Goal: Feedback & Contribution: Contribute content

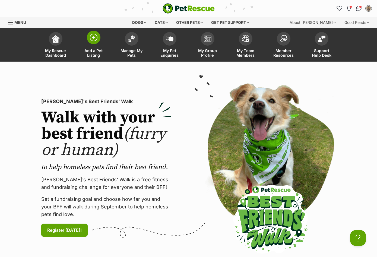
click at [95, 36] on img at bounding box center [94, 38] width 8 height 8
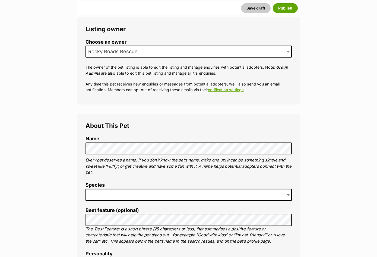
scroll to position [108, 0]
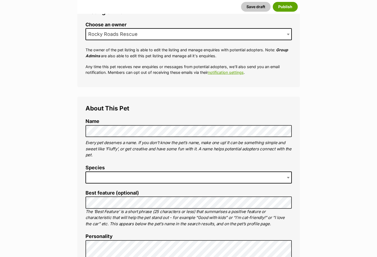
click at [106, 176] on span at bounding box center [188, 177] width 206 height 12
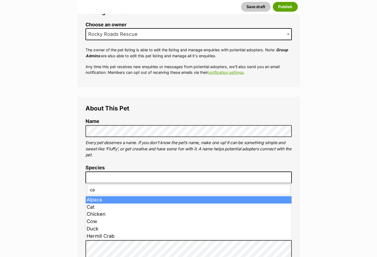
type input "cat"
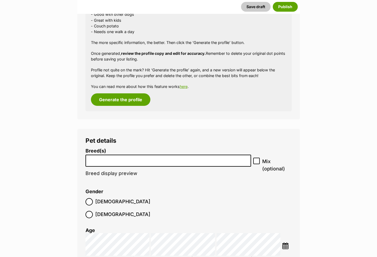
scroll to position [571, 0]
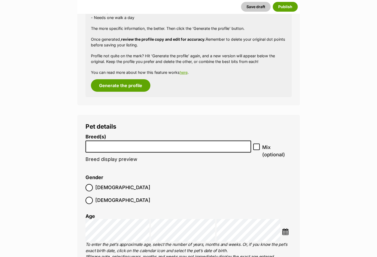
click at [112, 148] on input "search" at bounding box center [168, 145] width 162 height 6
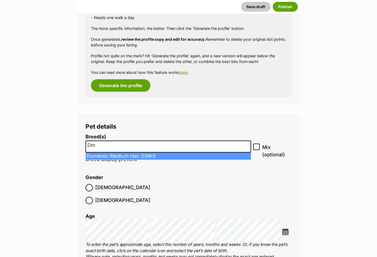
type input "D"
type input "domestic med"
select select "252101"
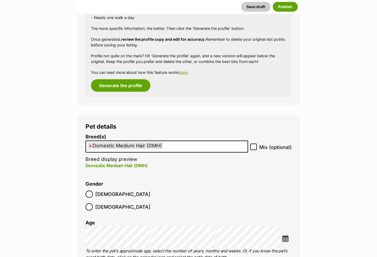
click at [285, 235] on img at bounding box center [285, 238] width 7 height 7
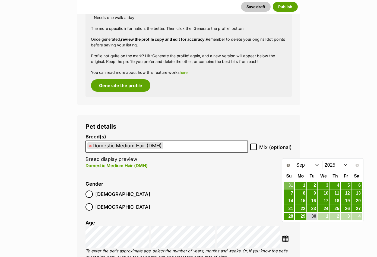
drag, startPoint x: 303, startPoint y: 164, endPoint x: 306, endPoint y: 168, distance: 4.6
click at [303, 164] on select "Jan Feb Mar Apr May Jun Jul Aug Sep" at bounding box center [308, 165] width 28 height 9
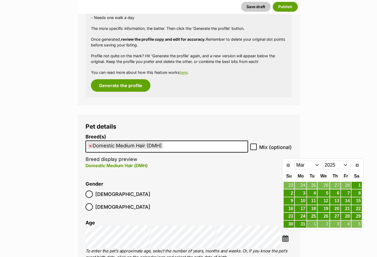
click at [325, 212] on td "26" at bounding box center [323, 216] width 12 height 8
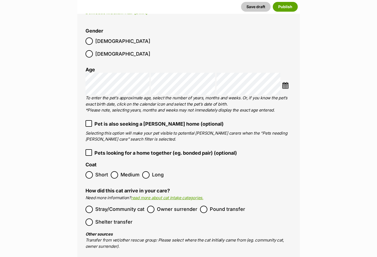
scroll to position [733, 0]
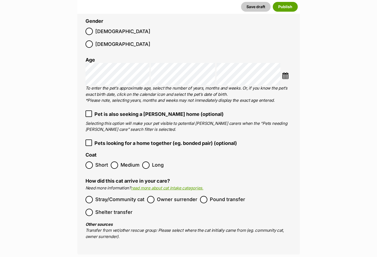
click at [124, 161] on span "Medium" at bounding box center [129, 164] width 19 height 7
click at [211, 196] on span "Pound transfer" at bounding box center [227, 199] width 35 height 7
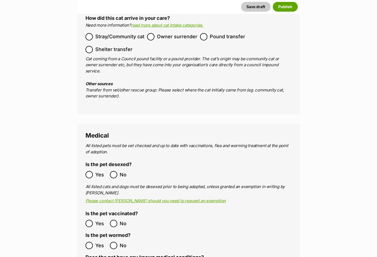
click at [97, 171] on span "Yes" at bounding box center [101, 174] width 12 height 7
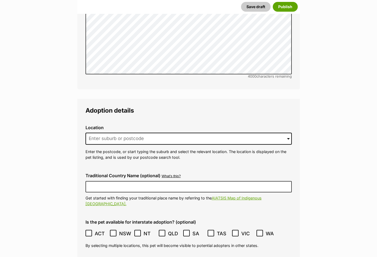
scroll to position [1249, 0]
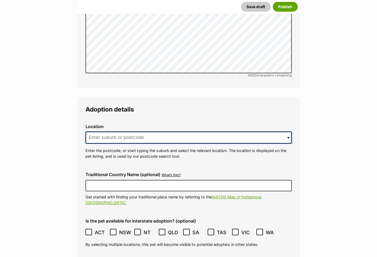
drag, startPoint x: 105, startPoint y: 120, endPoint x: 105, endPoint y: 117, distance: 3.0
click at [105, 132] on input at bounding box center [188, 138] width 206 height 12
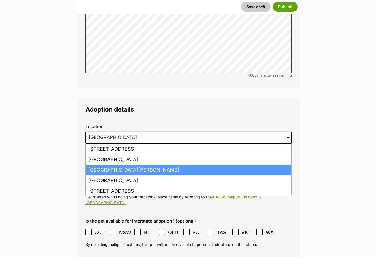
click at [120, 165] on li "Box Hill, Victoria, 3128" at bounding box center [188, 170] width 205 height 11
type input "Box Hill, Victoria, 3128"
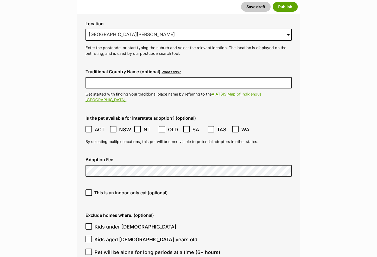
scroll to position [1357, 0]
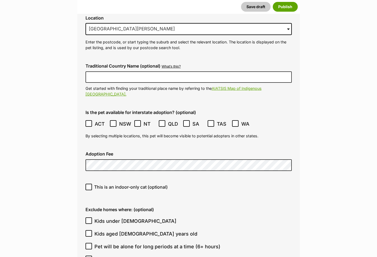
click at [131, 179] on div "This is an indoor-only cat (optional)" at bounding box center [188, 188] width 215 height 19
click at [130, 184] on span "This is an indoor-only cat (optional)" at bounding box center [130, 187] width 73 height 7
click at [92, 184] on input "This is an indoor-only cat (optional)" at bounding box center [88, 187] width 7 height 7
checkbox input "true"
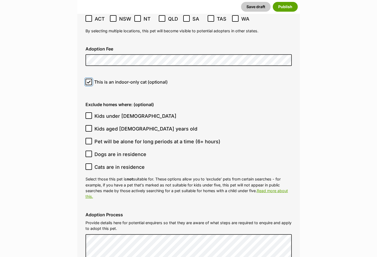
scroll to position [1384, 0]
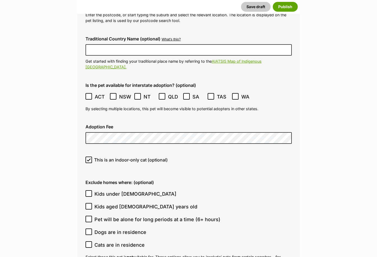
drag, startPoint x: 164, startPoint y: 195, endPoint x: 165, endPoint y: 186, distance: 8.7
click at [164, 216] on span "Pet will be alone for long periods at a time (6+ hours)" at bounding box center [157, 219] width 126 height 7
click at [92, 216] on input "Pet will be alone for long periods at a time (6+ hours)" at bounding box center [88, 219] width 7 height 7
checkbox input "true"
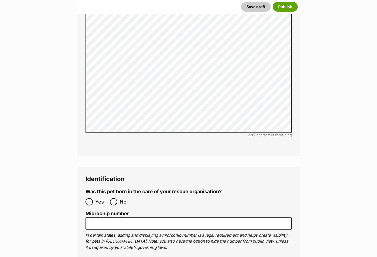
scroll to position [1845, 0]
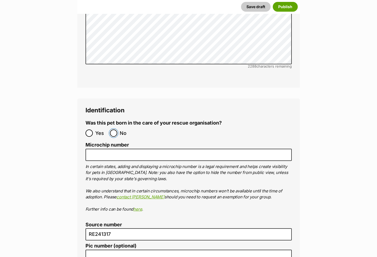
click at [113, 129] on input "No" at bounding box center [113, 132] width 7 height 7
radio input "true"
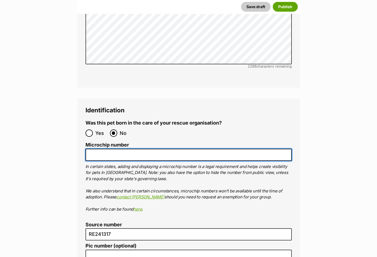
click at [116, 149] on input "Microchip number" at bounding box center [188, 155] width 206 height 12
paste input "956000018429694"
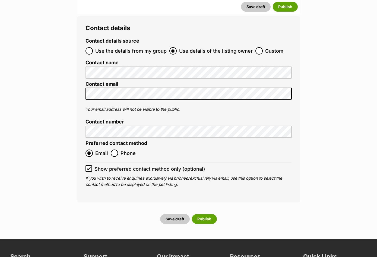
scroll to position [2252, 0]
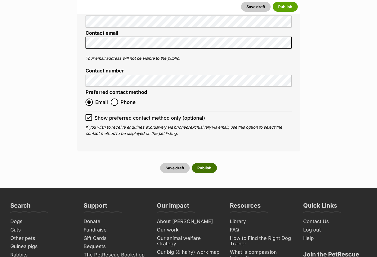
type input "956000018429694"
click at [198, 163] on button "Publish" at bounding box center [204, 168] width 25 height 10
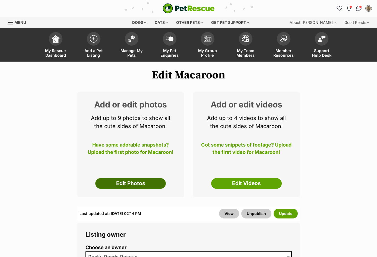
click at [154, 181] on link "Edit Photos" at bounding box center [130, 183] width 71 height 11
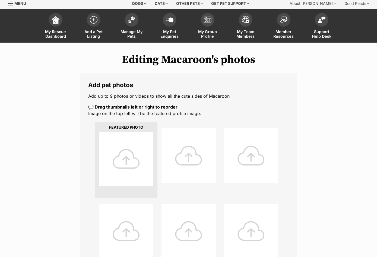
scroll to position [54, 0]
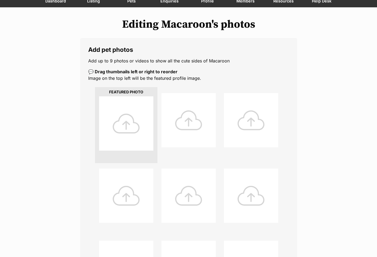
click at [123, 123] on div at bounding box center [126, 123] width 54 height 54
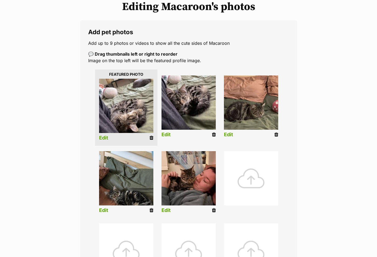
scroll to position [81, 0]
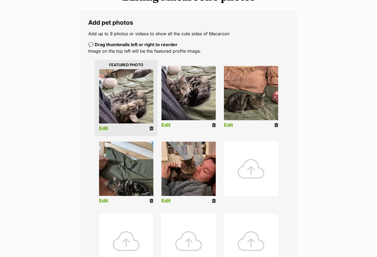
click at [168, 201] on link "Edit" at bounding box center [165, 201] width 9 height 6
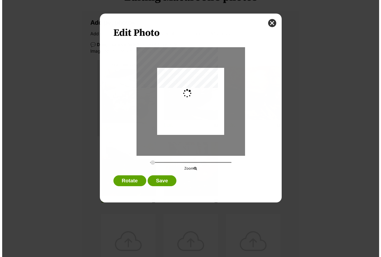
scroll to position [0, 0]
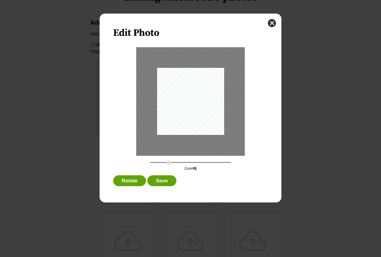
drag, startPoint x: 155, startPoint y: 164, endPoint x: 168, endPoint y: 163, distance: 13.3
type input "0.5376"
click at [168, 163] on input "Dialog Window - Close (Press escape to close)" at bounding box center [190, 162] width 81 height 5
drag, startPoint x: 194, startPoint y: 117, endPoint x: 207, endPoint y: 117, distance: 13.6
click at [207, 117] on div "Dialog Window - Close (Press escape to close)" at bounding box center [207, 100] width 131 height 175
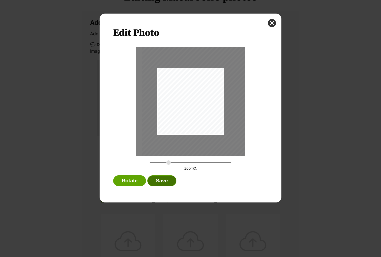
click at [164, 178] on button "Save" at bounding box center [161, 180] width 29 height 11
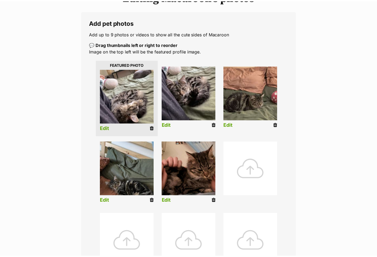
scroll to position [81, 0]
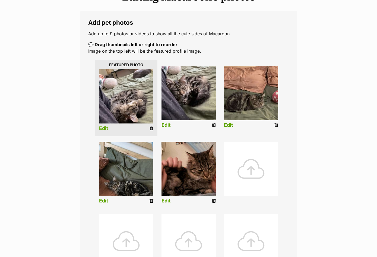
click at [102, 201] on link "Edit" at bounding box center [103, 201] width 9 height 6
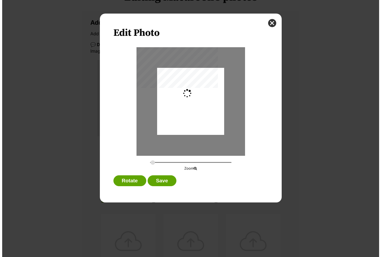
scroll to position [0, 0]
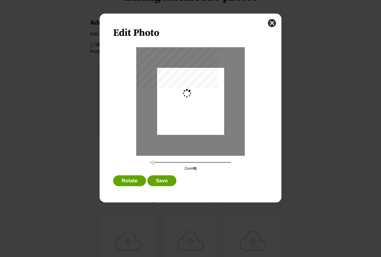
type input "0.2744"
drag, startPoint x: 199, startPoint y: 123, endPoint x: 196, endPoint y: 113, distance: 10.6
click at [196, 113] on div "Dialog Window - Close (Press escape to close)" at bounding box center [190, 91] width 67 height 119
click at [165, 180] on button "Save" at bounding box center [161, 180] width 29 height 11
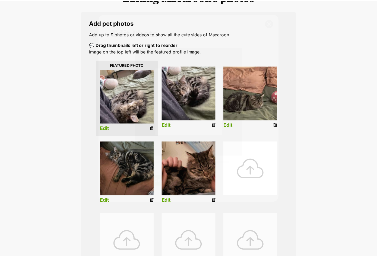
scroll to position [81, 0]
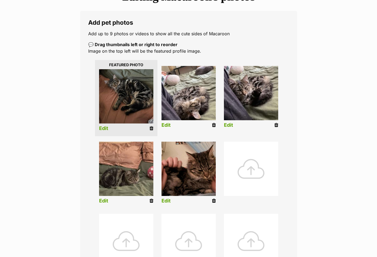
click at [105, 127] on link "Edit" at bounding box center [103, 129] width 9 height 6
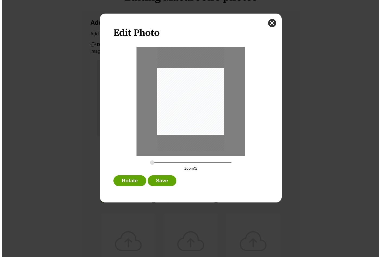
scroll to position [0, 0]
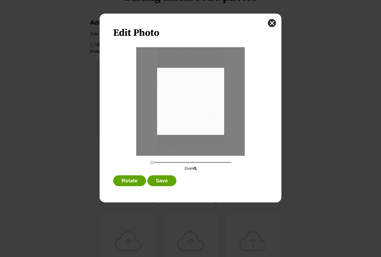
click at [180, 113] on div "Dialog Window - Close (Press escape to close)" at bounding box center [190, 91] width 67 height 119
type input "0.2787"
click at [152, 163] on input "Dialog Window - Close (Press escape to close)" at bounding box center [190, 162] width 81 height 5
drag, startPoint x: 185, startPoint y: 116, endPoint x: 178, endPoint y: 116, distance: 6.5
click at [178, 116] on div "Dialog Window - Close (Press escape to close)" at bounding box center [190, 91] width 68 height 121
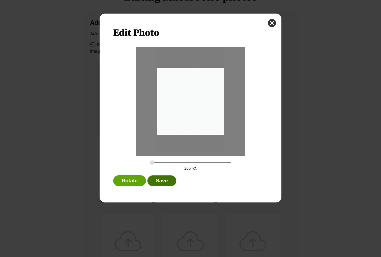
click at [158, 176] on button "Save" at bounding box center [161, 180] width 29 height 11
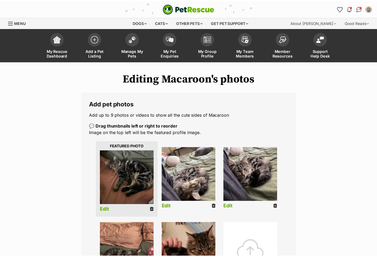
scroll to position [81, 0]
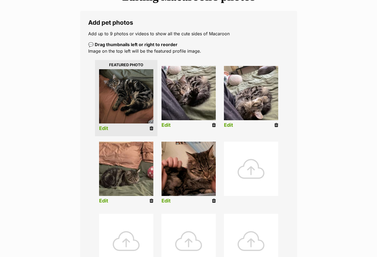
click at [169, 123] on link "Edit" at bounding box center [165, 125] width 9 height 6
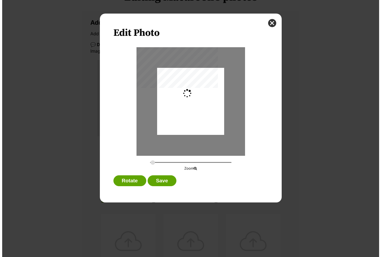
scroll to position [0, 0]
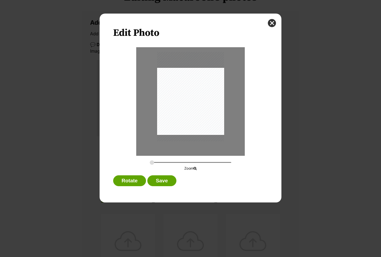
drag, startPoint x: 188, startPoint y: 110, endPoint x: 188, endPoint y: 104, distance: 5.8
click at [188, 104] on div "Dialog Window - Close (Press escape to close)" at bounding box center [190, 96] width 67 height 89
type input "0.3176"
click at [155, 163] on input "Dialog Window - Close (Press escape to close)" at bounding box center [190, 162] width 81 height 5
click at [167, 184] on button "Save" at bounding box center [161, 180] width 29 height 11
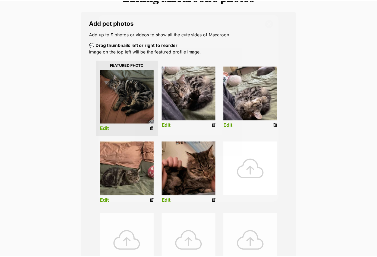
scroll to position [81, 0]
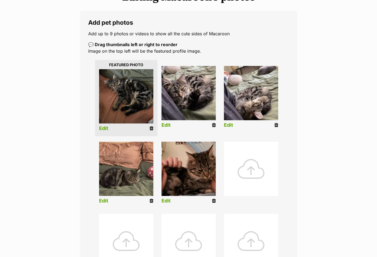
click at [230, 124] on link "Edit" at bounding box center [228, 125] width 9 height 6
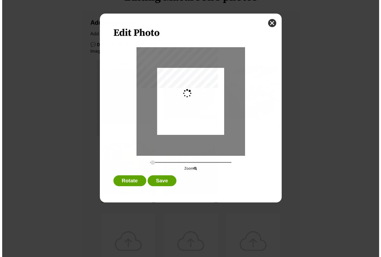
scroll to position [0, 0]
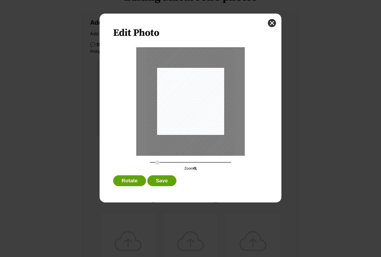
type input "0.3607"
click at [157, 163] on input "Dialog Window - Close (Press escape to close)" at bounding box center [190, 162] width 81 height 5
drag, startPoint x: 185, startPoint y: 120, endPoint x: 181, endPoint y: 120, distance: 4.1
click at [181, 120] on div "Dialog Window - Close (Press escape to close)" at bounding box center [186, 100] width 88 height 117
click at [171, 182] on button "Save" at bounding box center [161, 180] width 29 height 11
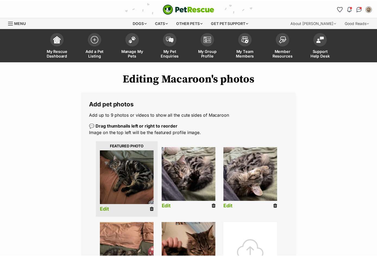
scroll to position [81, 0]
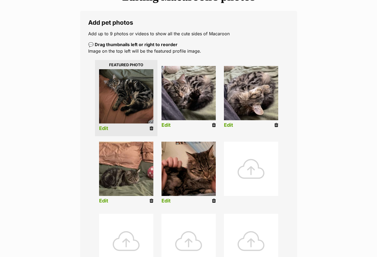
click at [104, 201] on link "Edit" at bounding box center [103, 201] width 9 height 6
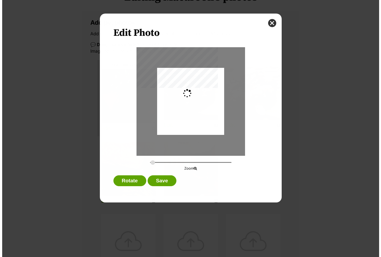
scroll to position [0, 0]
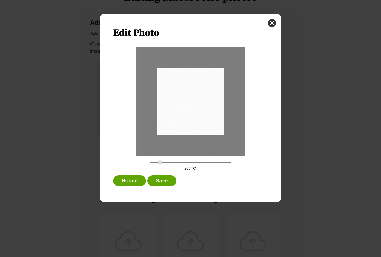
click at [160, 164] on input "Dialog Window - Close (Press escape to close)" at bounding box center [190, 162] width 81 height 5
drag, startPoint x: 187, startPoint y: 125, endPoint x: 191, endPoint y: 129, distance: 5.8
click at [194, 126] on div "Dialog Window - Close (Press escape to close)" at bounding box center [196, 103] width 99 height 132
type input "0.3262"
click at [155, 162] on input "Dialog Window - Close (Press escape to close)" at bounding box center [190, 162] width 81 height 5
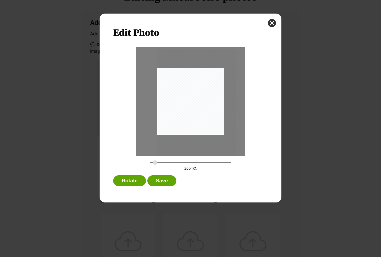
drag, startPoint x: 177, startPoint y: 133, endPoint x: 181, endPoint y: 133, distance: 3.3
click at [181, 133] on div "Dialog Window - Close (Press escape to close)" at bounding box center [197, 102] width 80 height 106
click at [159, 180] on button "Save" at bounding box center [161, 180] width 29 height 11
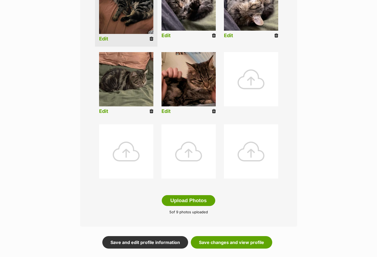
scroll to position [217, 0]
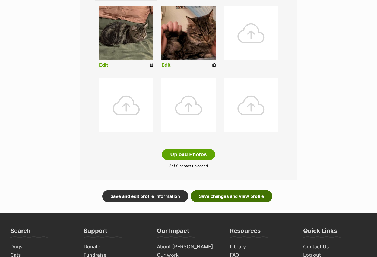
click at [228, 198] on link "Save changes and view profile" at bounding box center [231, 196] width 81 height 12
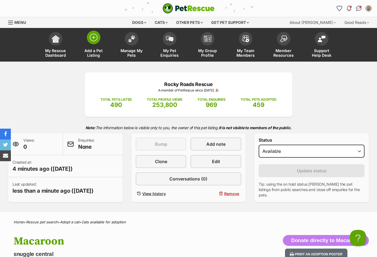
click at [95, 40] on img at bounding box center [94, 38] width 8 height 8
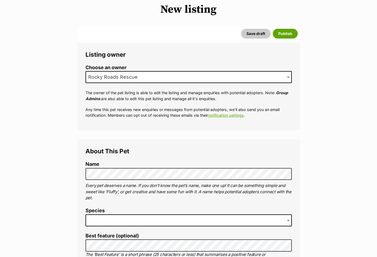
scroll to position [108, 0]
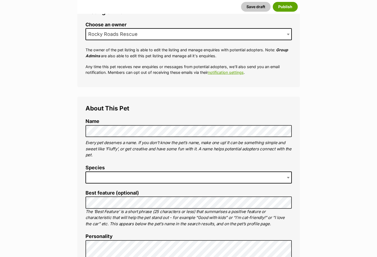
click at [150, 174] on span at bounding box center [188, 177] width 206 height 12
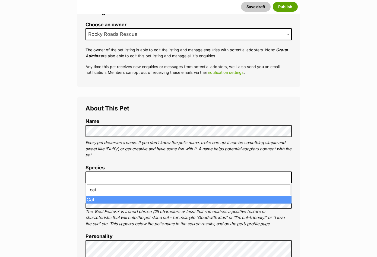
type input "cat"
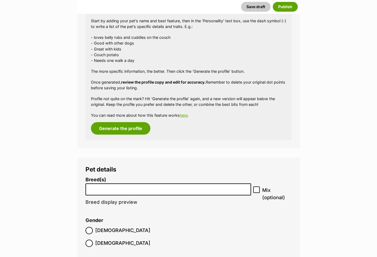
scroll to position [515, 0]
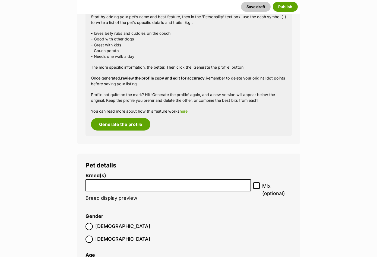
click at [131, 188] on li at bounding box center [168, 185] width 162 height 11
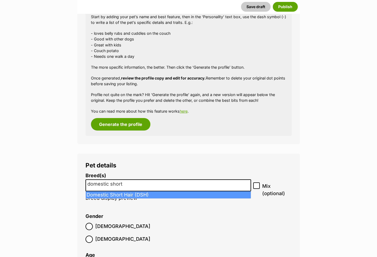
type input "domestic short"
select select "252102"
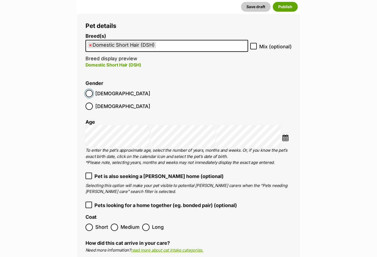
scroll to position [705, 0]
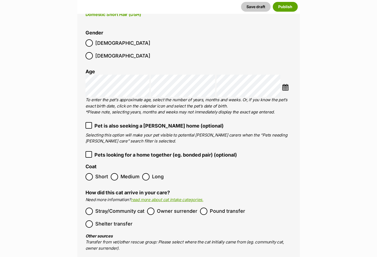
click at [286, 84] on img at bounding box center [285, 87] width 7 height 7
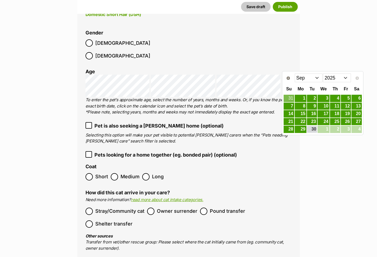
click at [295, 79] on select "Jan Feb Mar Apr May Jun [DATE] Aug Sep" at bounding box center [308, 77] width 28 height 9
click at [290, 79] on span "Prev" at bounding box center [288, 78] width 4 height 4
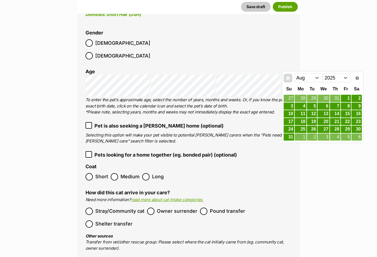
click at [290, 79] on span "Prev" at bounding box center [288, 78] width 4 height 4
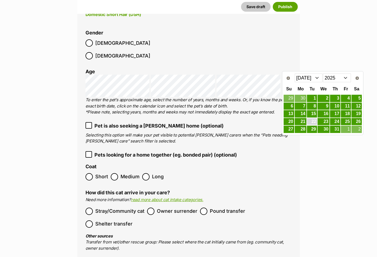
click at [314, 119] on link "22" at bounding box center [312, 121] width 10 height 7
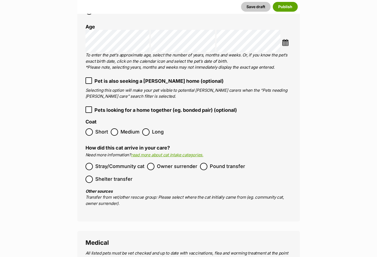
scroll to position [759, 0]
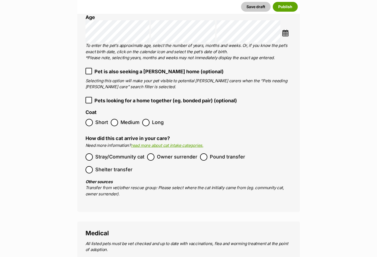
click at [105, 119] on span "Short" at bounding box center [101, 122] width 13 height 7
click at [212, 153] on span "Pound transfer" at bounding box center [227, 156] width 35 height 7
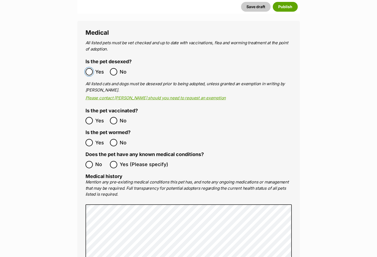
scroll to position [1003, 0]
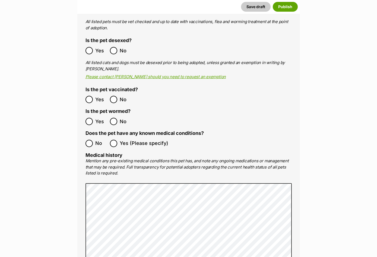
click at [87, 115] on ol "Yes No" at bounding box center [136, 121] width 103 height 13
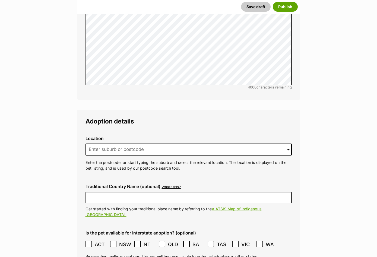
scroll to position [1220, 0]
click at [111, 143] on input at bounding box center [188, 149] width 206 height 12
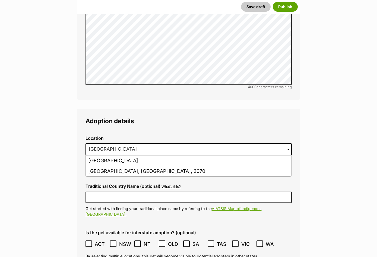
click at [113, 166] on li "Northcote, Victoria, 3070" at bounding box center [188, 171] width 205 height 11
type input "Northcote, Victoria, 3070"
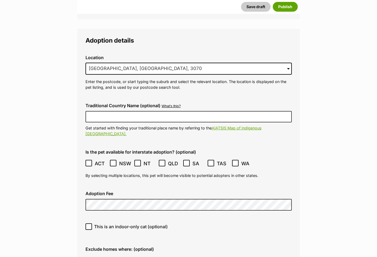
scroll to position [1302, 0]
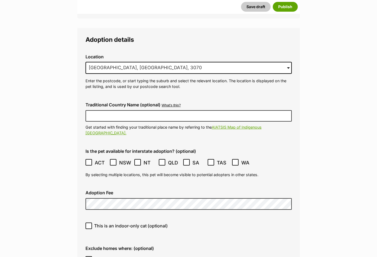
click at [124, 222] on span "This is an indoor-only cat (optional)" at bounding box center [130, 225] width 73 height 7
click at [92, 222] on input "This is an indoor-only cat (optional)" at bounding box center [88, 225] width 7 height 7
checkbox input "true"
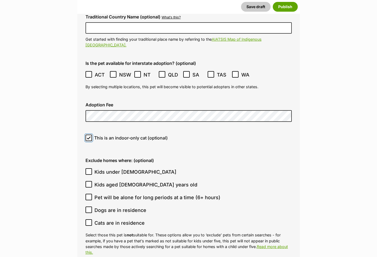
scroll to position [1437, 0]
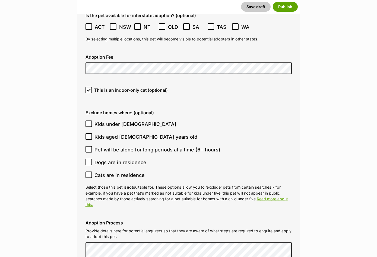
click at [112, 146] on span "Pet will be alone for long periods at a time (6+ hours)" at bounding box center [157, 149] width 126 height 7
click at [92, 146] on input "Pet will be alone for long periods at a time (6+ hours)" at bounding box center [88, 149] width 7 height 7
checkbox input "true"
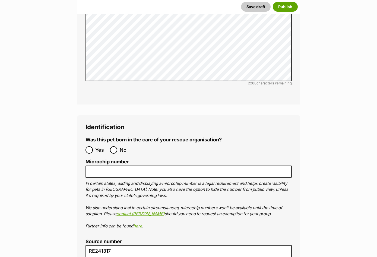
scroll to position [1817, 0]
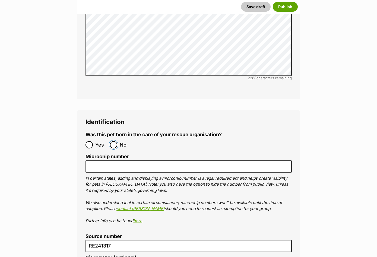
click at [111, 141] on input "No" at bounding box center [113, 144] width 7 height 7
radio input "true"
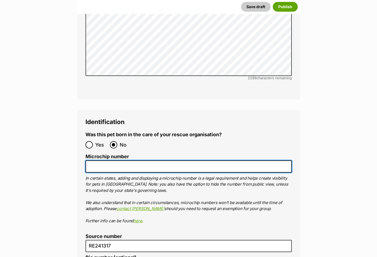
click at [121, 160] on input "Microchip number" at bounding box center [188, 166] width 206 height 12
paste input "956000017354141"
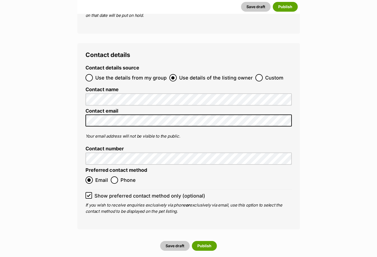
scroll to position [2169, 0]
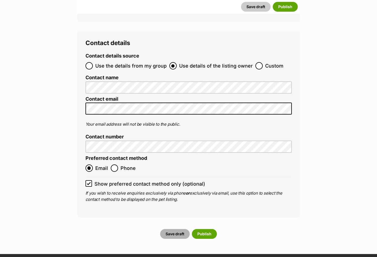
type input "956000017354141"
click at [173, 229] on button "Save draft" at bounding box center [175, 234] width 30 height 10
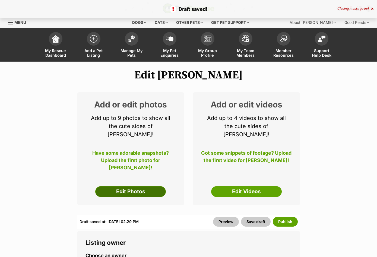
click at [133, 186] on link "Edit Photos" at bounding box center [130, 191] width 71 height 11
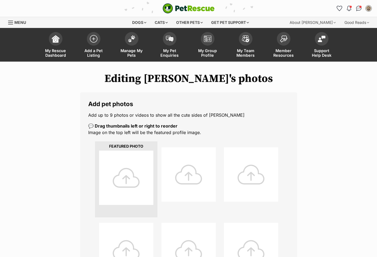
click at [124, 186] on div at bounding box center [126, 177] width 54 height 54
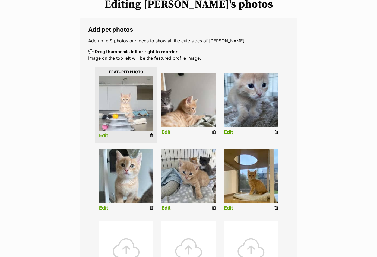
scroll to position [81, 0]
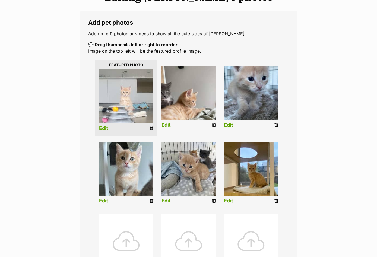
click at [101, 129] on link "Edit" at bounding box center [103, 129] width 9 height 6
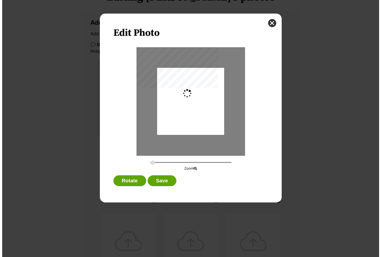
scroll to position [0, 0]
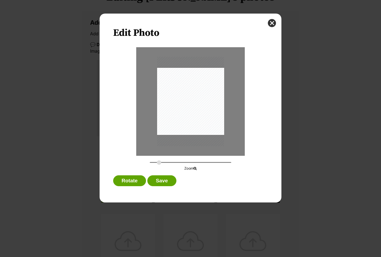
drag, startPoint x: 159, startPoint y: 162, endPoint x: 162, endPoint y: 161, distance: 3.9
type input "0.3866"
click at [159, 162] on input "Dialog Window - Close (Press escape to close)" at bounding box center [190, 162] width 81 height 5
drag, startPoint x: 184, startPoint y: 130, endPoint x: 184, endPoint y: 135, distance: 4.9
click at [184, 135] on div "Dialog Window - Close (Press escape to close)" at bounding box center [190, 110] width 94 height 126
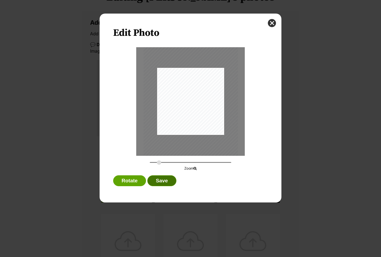
click at [162, 179] on button "Save" at bounding box center [161, 180] width 29 height 11
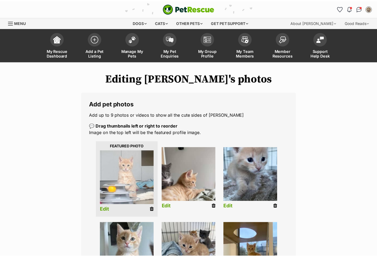
scroll to position [81, 0]
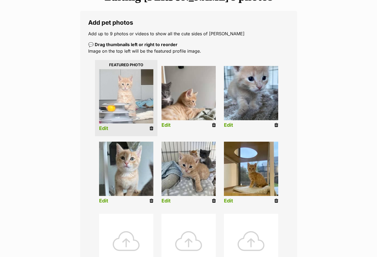
click at [168, 124] on link "Edit" at bounding box center [165, 125] width 9 height 6
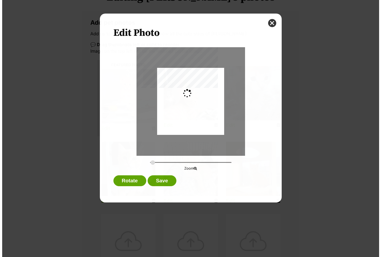
scroll to position [0, 0]
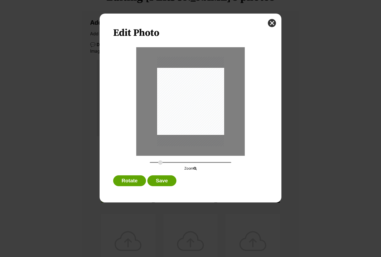
type input "0.4082"
click at [160, 163] on input "Dialog Window - Close (Press escape to close)" at bounding box center [190, 162] width 81 height 5
click at [191, 127] on div "Dialog Window - Close (Press escape to close)" at bounding box center [192, 98] width 100 height 133
click at [167, 180] on button "Save" at bounding box center [161, 180] width 29 height 11
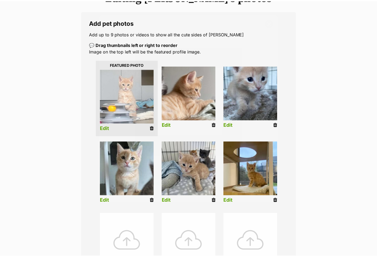
scroll to position [81, 0]
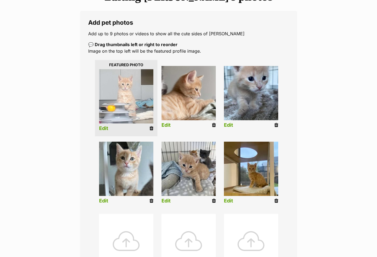
click at [228, 124] on link "Edit" at bounding box center [228, 125] width 9 height 6
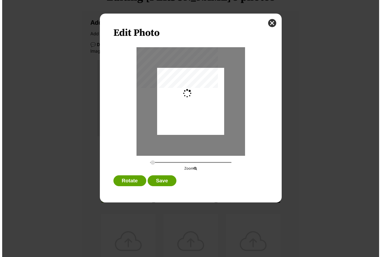
scroll to position [0, 0]
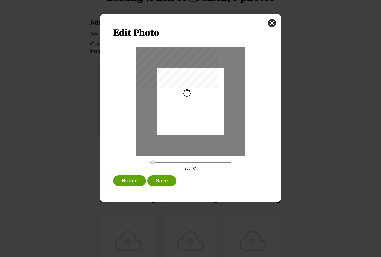
type input "0.3659"
drag, startPoint x: 198, startPoint y: 121, endPoint x: 197, endPoint y: 126, distance: 4.2
click at [197, 126] on div "Dialog Window - Close (Press escape to close)" at bounding box center [188, 101] width 89 height 67
click at [161, 177] on button "Save" at bounding box center [161, 180] width 29 height 11
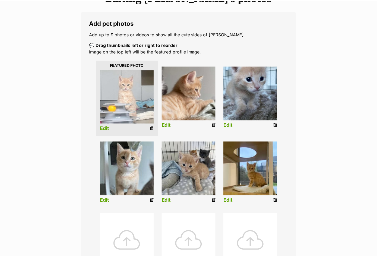
scroll to position [81, 0]
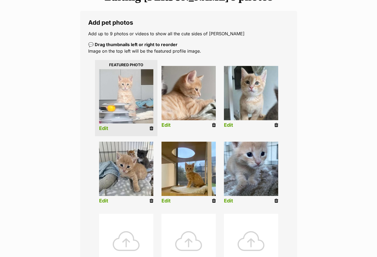
click at [167, 199] on link "Edit" at bounding box center [165, 201] width 9 height 6
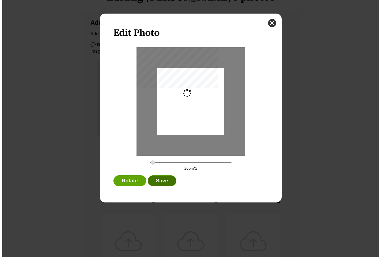
scroll to position [0, 0]
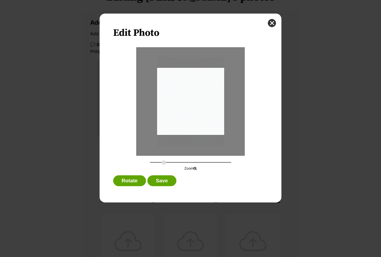
type input "0.46"
click at [164, 162] on input "Dialog Window - Close (Press escape to close)" at bounding box center [190, 162] width 81 height 5
drag, startPoint x: 196, startPoint y: 130, endPoint x: 187, endPoint y: 132, distance: 8.9
click at [187, 132] on div "Dialog Window - Close (Press escape to close)" at bounding box center [182, 104] width 112 height 150
click at [161, 181] on button "Save" at bounding box center [161, 180] width 29 height 11
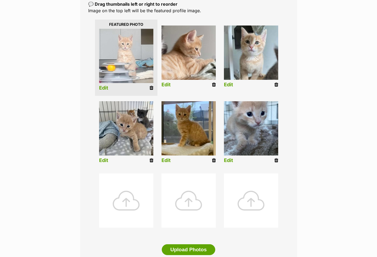
scroll to position [190, 0]
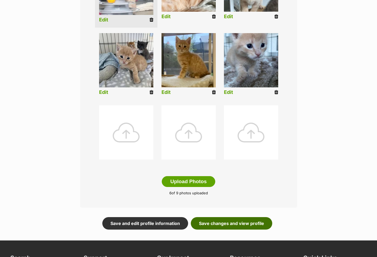
click at [219, 224] on link "Save changes and view profile" at bounding box center [231, 223] width 81 height 12
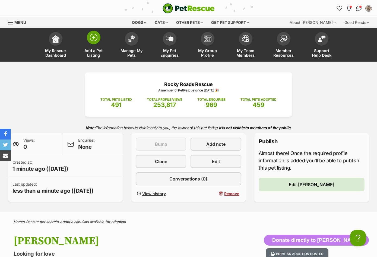
click at [95, 38] on img at bounding box center [94, 38] width 8 height 8
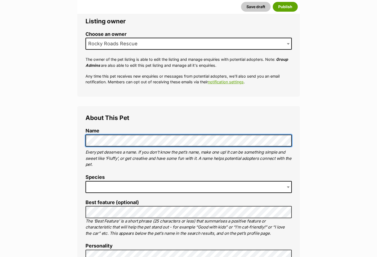
scroll to position [108, 0]
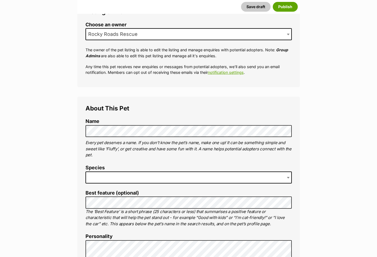
click at [112, 173] on span at bounding box center [188, 177] width 206 height 12
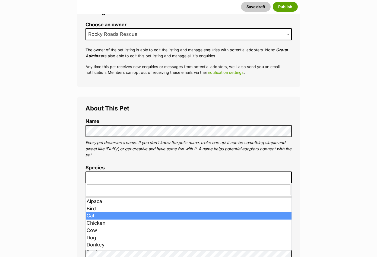
drag, startPoint x: 98, startPoint y: 208, endPoint x: 98, endPoint y: 213, distance: 4.3
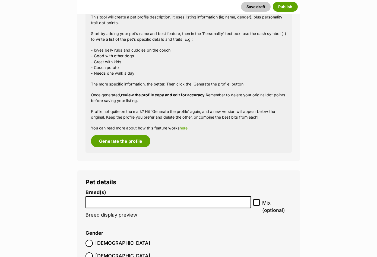
scroll to position [515, 0]
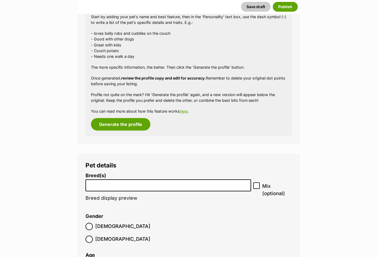
click at [108, 183] on input "search" at bounding box center [168, 184] width 162 height 6
type input "domeswtic"
type input "e"
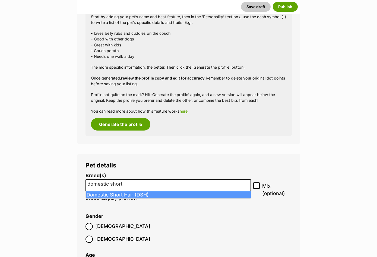
type input "domestic short"
select select "252102"
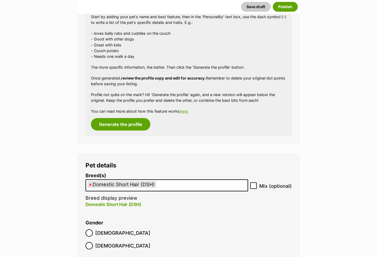
click at [93, 233] on label "Male" at bounding box center [117, 232] width 65 height 7
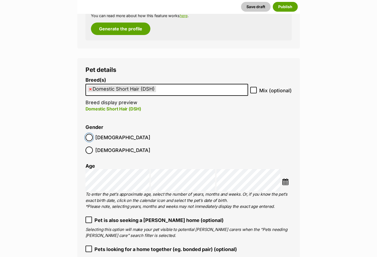
scroll to position [624, 0]
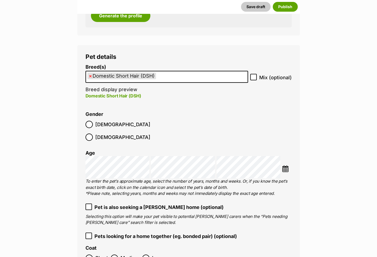
click at [283, 165] on img at bounding box center [285, 168] width 7 height 7
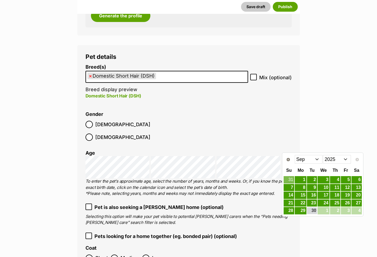
click at [298, 158] on select "Jan Feb Mar Apr May Jun Jul Aug Sep" at bounding box center [308, 159] width 28 height 9
drag, startPoint x: 312, startPoint y: 205, endPoint x: 246, endPoint y: 180, distance: 69.9
click at [312, 205] on link "22" at bounding box center [312, 203] width 10 height 7
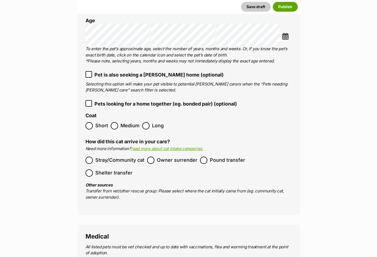
scroll to position [759, 0]
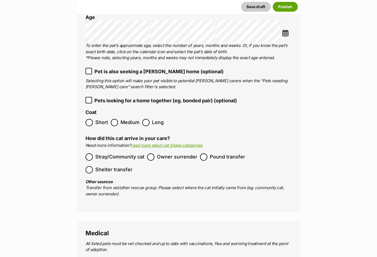
click at [108, 116] on ol "Short Medium Long" at bounding box center [188, 122] width 206 height 13
click at [107, 119] on span "Short" at bounding box center [101, 122] width 13 height 7
click at [227, 153] on span "Pound transfer" at bounding box center [227, 156] width 35 height 7
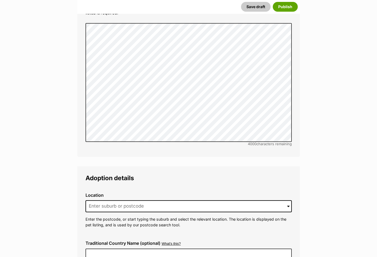
scroll to position [1193, 0]
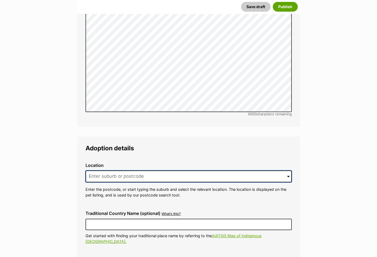
click at [103, 170] on input at bounding box center [188, 176] width 206 height 12
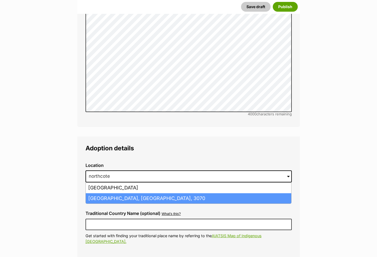
click at [101, 193] on li "Northcote, Victoria, 3070" at bounding box center [188, 198] width 205 height 11
type input "Northcote, Victoria, 3070"
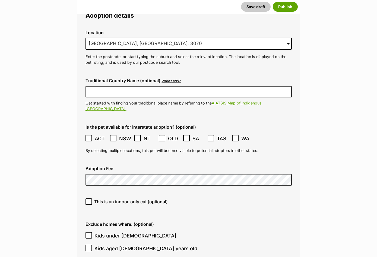
scroll to position [1329, 0]
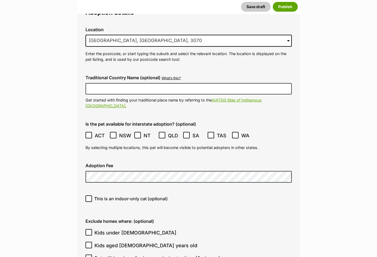
click at [116, 195] on span "This is an indoor-only cat (optional)" at bounding box center [130, 198] width 73 height 7
click at [92, 195] on input "This is an indoor-only cat (optional)" at bounding box center [88, 198] width 7 height 7
checkbox input "true"
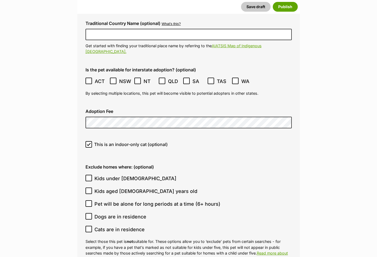
click at [116, 200] on span "Pet will be alone for long periods at a time (6+ hours)" at bounding box center [157, 203] width 126 height 7
click at [92, 200] on input "Pet will be alone for long periods at a time (6+ hours)" at bounding box center [88, 203] width 7 height 7
checkbox input "true"
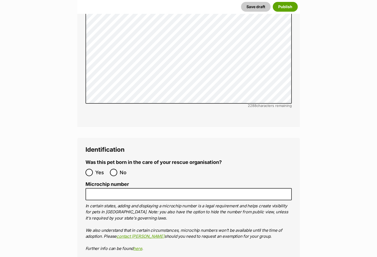
scroll to position [1790, 0]
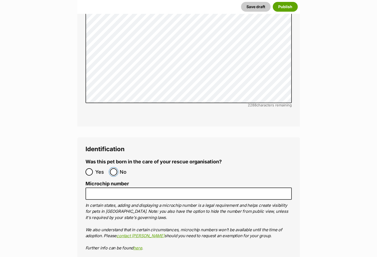
drag, startPoint x: 114, startPoint y: 146, endPoint x: 112, endPoint y: 164, distance: 18.3
click at [114, 168] on input "No" at bounding box center [113, 171] width 7 height 7
radio input "true"
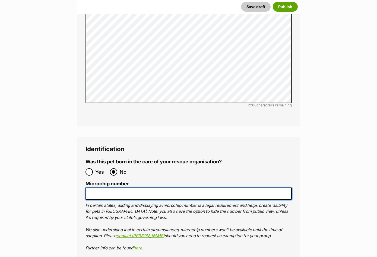
click at [112, 187] on input "Microchip number" at bounding box center [188, 193] width 206 height 12
paste input "956000018325337"
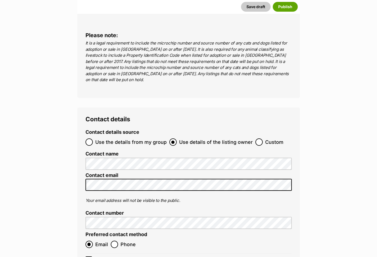
scroll to position [2142, 0]
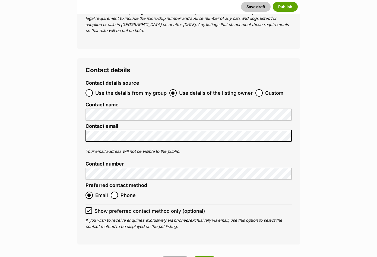
type input "956000018325337"
click at [172, 256] on button "Save draft" at bounding box center [175, 261] width 30 height 10
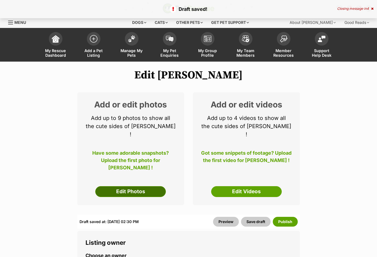
click at [132, 186] on link "Edit Photos" at bounding box center [130, 191] width 71 height 11
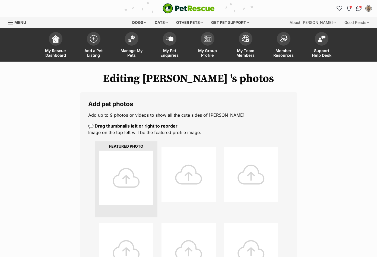
click at [121, 175] on div at bounding box center [126, 177] width 54 height 54
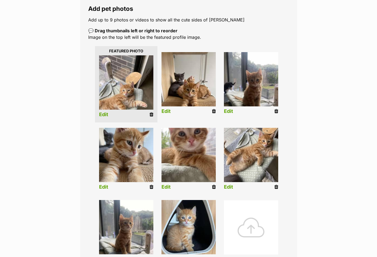
scroll to position [108, 0]
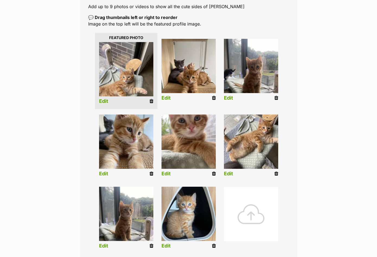
click at [161, 99] on li "Edit" at bounding box center [188, 71] width 62 height 70
click at [163, 98] on link "Edit" at bounding box center [165, 98] width 9 height 6
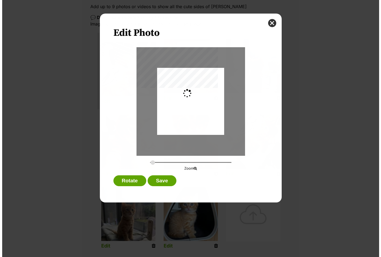
scroll to position [0, 0]
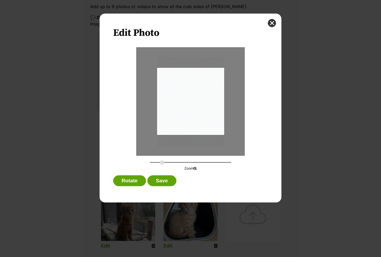
click at [162, 163] on input "Dialog Window - Close (Press escape to close)" at bounding box center [190, 162] width 81 height 5
drag, startPoint x: 187, startPoint y: 117, endPoint x: 184, endPoint y: 107, distance: 9.6
click at [184, 107] on div "Dialog Window - Close (Press escape to close)" at bounding box center [185, 87] width 106 height 141
click at [157, 162] on input "Dialog Window - Close (Press escape to close)" at bounding box center [190, 162] width 81 height 5
drag, startPoint x: 184, startPoint y: 119, endPoint x: 185, endPoint y: 111, distance: 8.5
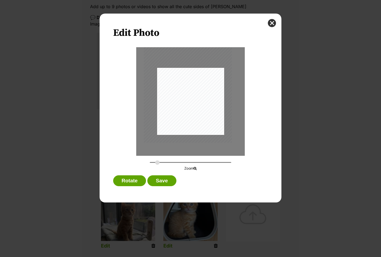
click at [185, 111] on div "Dialog Window - Close (Press escape to close)" at bounding box center [188, 83] width 88 height 117
click at [152, 162] on input "Dialog Window - Close (Press escape to close)" at bounding box center [190, 162] width 81 height 5
click at [188, 116] on div "Dialog Window - Close (Press escape to close)" at bounding box center [190, 89] width 68 height 91
click at [191, 126] on div "Dialog Window - Close (Press escape to close)" at bounding box center [190, 89] width 68 height 91
drag, startPoint x: 153, startPoint y: 162, endPoint x: 160, endPoint y: 158, distance: 7.8
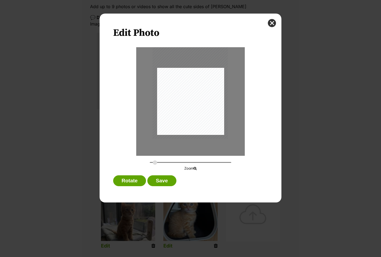
type input "0.3219"
click at [155, 162] on input "Dialog Window - Close (Press escape to close)" at bounding box center [190, 162] width 81 height 5
drag, startPoint x: 196, startPoint y: 129, endPoint x: 195, endPoint y: 121, distance: 7.6
click at [195, 121] on div "Dialog Window - Close (Press escape to close)" at bounding box center [188, 82] width 79 height 105
click at [165, 179] on button "Save" at bounding box center [161, 180] width 29 height 11
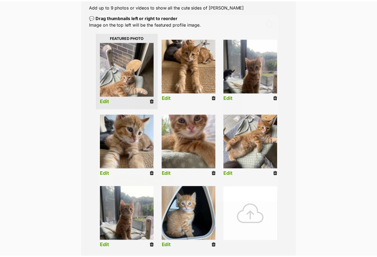
scroll to position [108, 0]
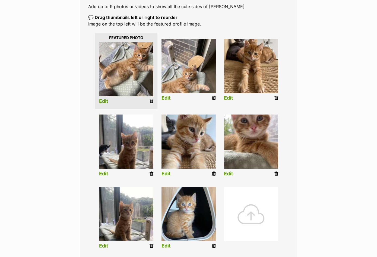
click at [167, 98] on link "Edit" at bounding box center [165, 98] width 9 height 6
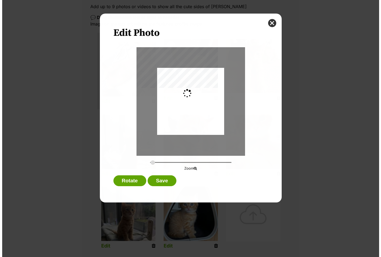
scroll to position [0, 0]
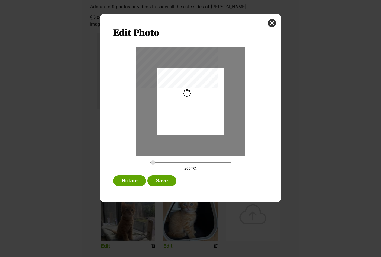
type input "0.2744"
drag, startPoint x: 195, startPoint y: 105, endPoint x: 199, endPoint y: 98, distance: 7.7
click at [199, 98] on div "Dialog Window - Close (Press escape to close)" at bounding box center [190, 90] width 67 height 89
click at [165, 175] on div "Edit Photo Zoom Rotate Save" at bounding box center [191, 108] width 182 height 189
click at [164, 178] on button "Save" at bounding box center [161, 180] width 29 height 11
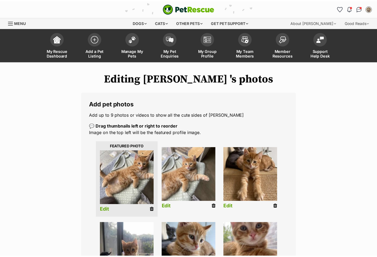
scroll to position [108, 0]
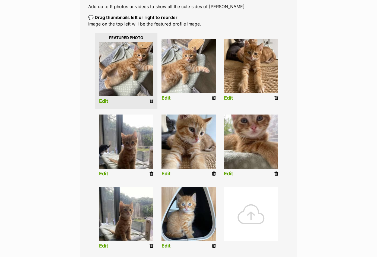
click at [260, 150] on img at bounding box center [251, 141] width 54 height 54
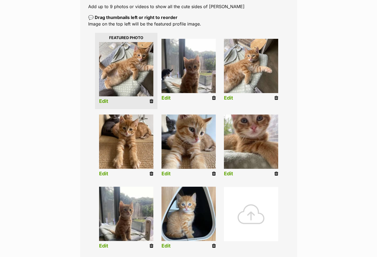
click at [166, 97] on link "Edit" at bounding box center [165, 98] width 9 height 6
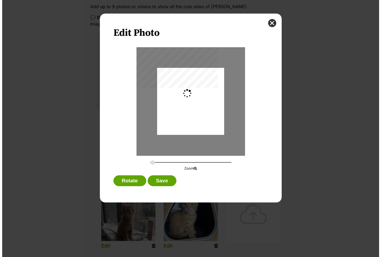
scroll to position [0, 0]
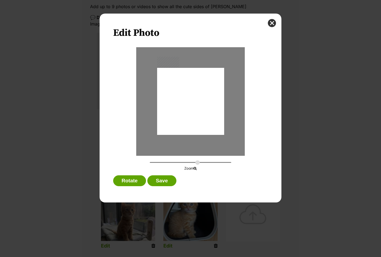
type input "0.2744"
click at [197, 119] on div "Dialog Window - Close (Press escape to close)" at bounding box center [190, 98] width 67 height 89
click at [162, 184] on button "Save" at bounding box center [161, 180] width 29 height 11
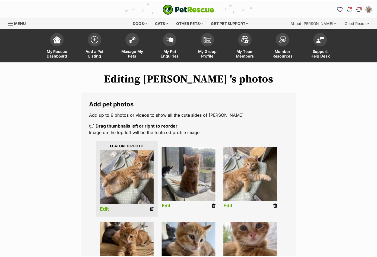
scroll to position [108, 0]
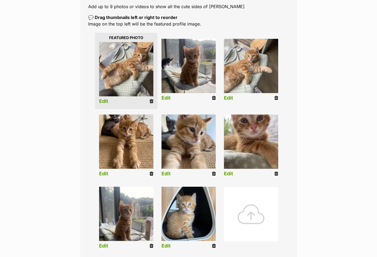
click at [228, 172] on link "Edit" at bounding box center [228, 174] width 9 height 6
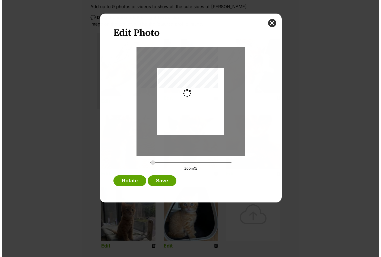
scroll to position [0, 0]
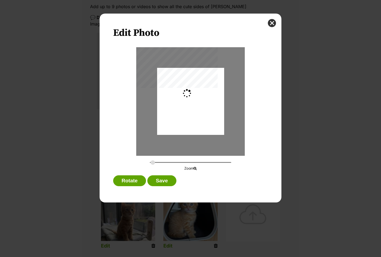
type input "0.3659"
drag, startPoint x: 198, startPoint y: 131, endPoint x: 188, endPoint y: 138, distance: 11.9
click at [188, 138] on div "Dialog Window - Close (Press escape to close)" at bounding box center [190, 101] width 108 height 108
click at [166, 187] on div "Rotate Save" at bounding box center [190, 182] width 155 height 14
click at [167, 186] on div "Rotate Save" at bounding box center [190, 182] width 155 height 14
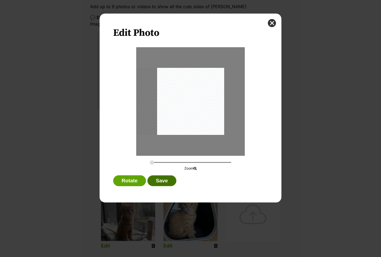
drag, startPoint x: 165, startPoint y: 182, endPoint x: 170, endPoint y: 184, distance: 5.5
click at [165, 182] on button "Save" at bounding box center [161, 180] width 29 height 11
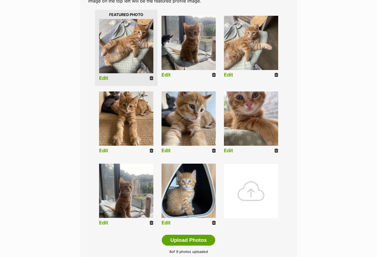
scroll to position [163, 0]
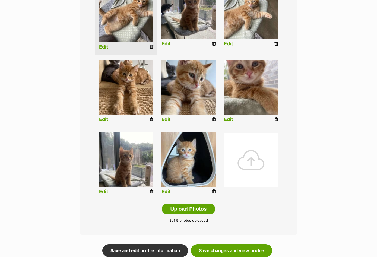
click at [168, 191] on link "Edit" at bounding box center [165, 192] width 9 height 6
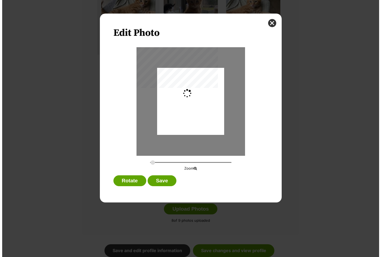
scroll to position [0, 0]
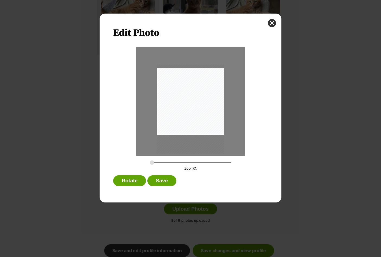
drag, startPoint x: 192, startPoint y: 113, endPoint x: 200, endPoint y: 122, distance: 11.7
click at [200, 122] on div "Dialog Window - Close (Press escape to close)" at bounding box center [190, 108] width 67 height 89
click at [159, 162] on input "Dialog Window - Close (Press escape to close)" at bounding box center [190, 162] width 81 height 5
drag, startPoint x: 196, startPoint y: 103, endPoint x: 199, endPoint y: 105, distance: 3.9
click at [199, 105] on div "Dialog Window - Close (Press escape to close)" at bounding box center [192, 113] width 95 height 127
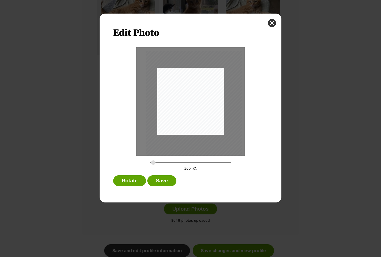
type input "0.296"
click at [153, 163] on input "Dialog Window - Close (Press escape to close)" at bounding box center [190, 162] width 81 height 5
drag, startPoint x: 176, startPoint y: 102, endPoint x: 181, endPoint y: 100, distance: 5.1
click at [181, 100] on div "Dialog Window - Close (Press escape to close)" at bounding box center [193, 109] width 72 height 96
click at [159, 179] on button "Save" at bounding box center [161, 180] width 29 height 11
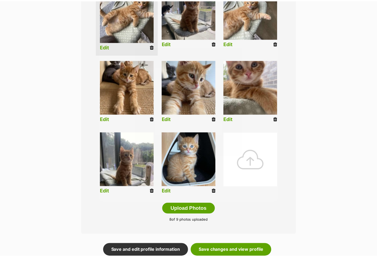
scroll to position [163, 0]
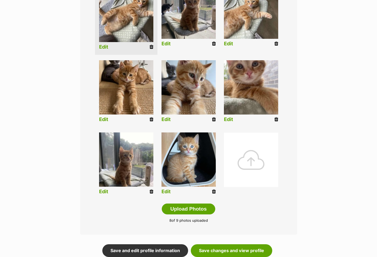
click at [107, 189] on link "Edit" at bounding box center [103, 192] width 9 height 6
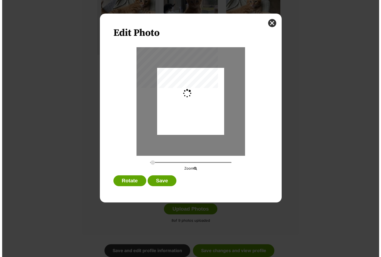
scroll to position [0, 0]
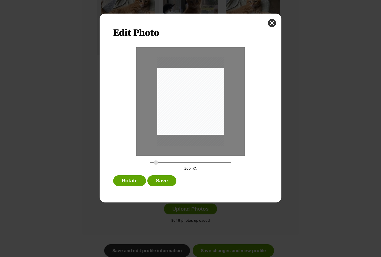
type input "0.3348"
click at [156, 162] on input "Dialog Window - Close (Press escape to close)" at bounding box center [190, 162] width 81 height 5
drag, startPoint x: 191, startPoint y: 116, endPoint x: 195, endPoint y: 117, distance: 4.2
click at [195, 117] on div "Dialog Window - Close (Press escape to close)" at bounding box center [196, 103] width 82 height 109
click at [166, 181] on button "Save" at bounding box center [161, 180] width 29 height 11
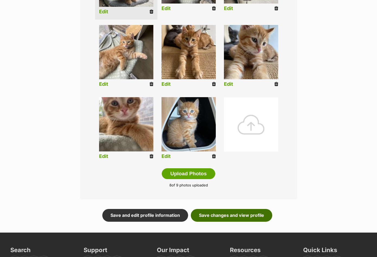
scroll to position [214, 0]
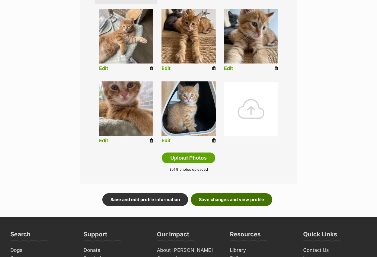
click at [204, 198] on link "Save changes and view profile" at bounding box center [231, 199] width 81 height 12
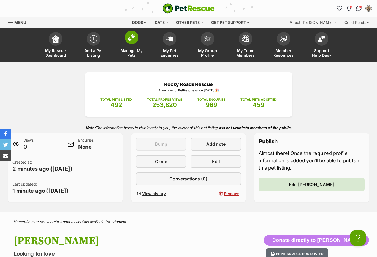
click at [131, 38] on img at bounding box center [132, 37] width 8 height 7
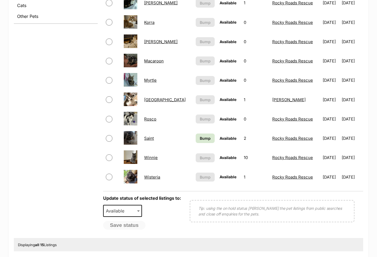
scroll to position [298, 0]
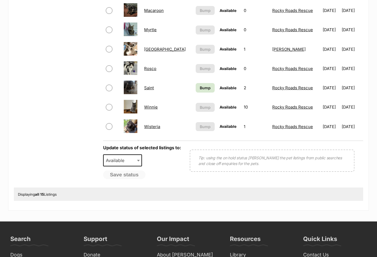
click at [109, 107] on input "checkbox" at bounding box center [109, 107] width 7 height 7
checkbox input "true"
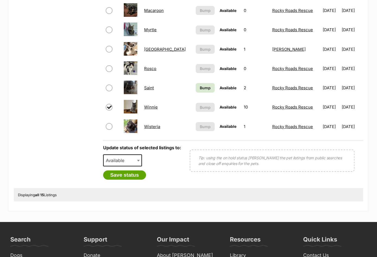
drag, startPoint x: 117, startPoint y: 155, endPoint x: 118, endPoint y: 159, distance: 3.5
click at [118, 155] on span "Available" at bounding box center [122, 160] width 39 height 12
drag, startPoint x: 120, startPoint y: 184, endPoint x: 126, endPoint y: 176, distance: 10.5
select select "rehomed"
click at [125, 173] on button "Save status" at bounding box center [124, 174] width 43 height 9
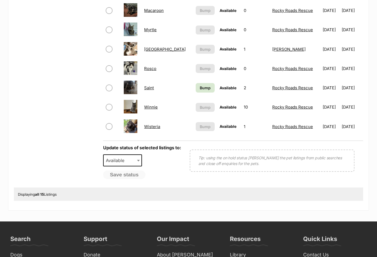
click at [110, 109] on input "checkbox" at bounding box center [109, 107] width 7 height 7
checkbox input "true"
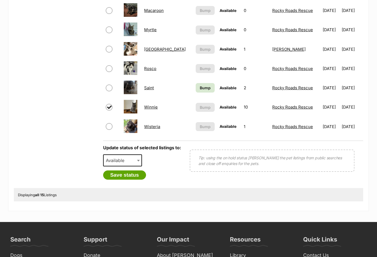
click at [116, 157] on span "Available" at bounding box center [117, 160] width 26 height 8
select select "rehomed"
click at [125, 177] on button "Save status" at bounding box center [124, 174] width 43 height 9
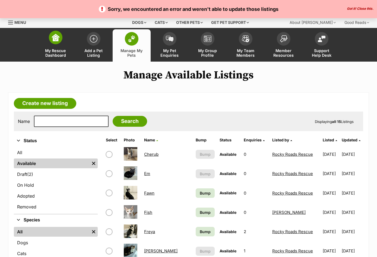
click at [52, 39] on img at bounding box center [56, 38] width 8 height 8
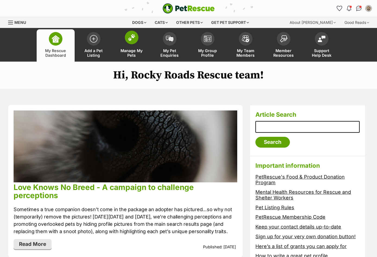
click at [129, 37] on img at bounding box center [132, 37] width 8 height 7
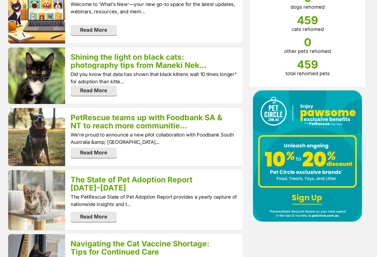
scroll to position [461, 0]
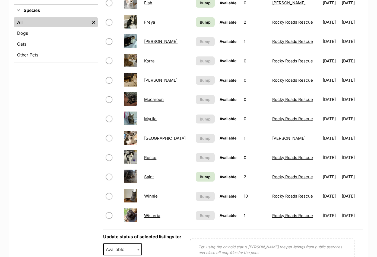
scroll to position [298, 0]
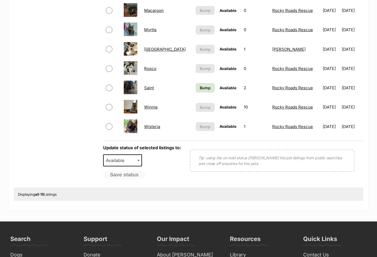
click at [110, 107] on input "checkbox" at bounding box center [109, 107] width 7 height 7
checkbox input "true"
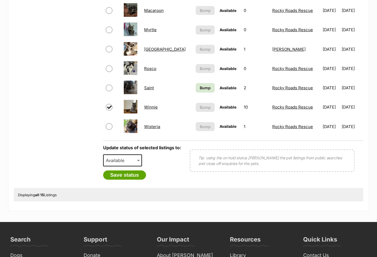
click at [116, 160] on span "Available" at bounding box center [117, 160] width 26 height 8
select select "rehomed"
click at [130, 176] on button "Save status" at bounding box center [124, 174] width 43 height 9
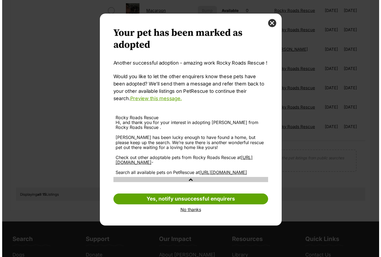
scroll to position [0, 0]
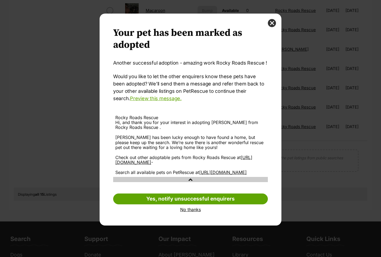
click at [188, 212] on link "No thanks" at bounding box center [190, 209] width 155 height 5
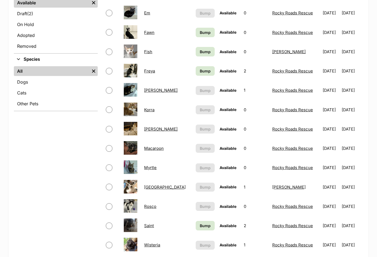
scroll to position [163, 0]
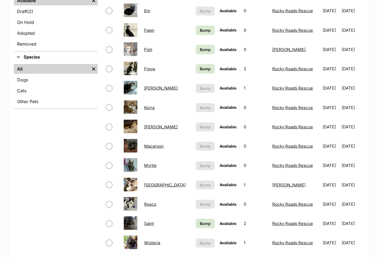
click at [153, 146] on link "Macaroon" at bounding box center [154, 145] width 20 height 5
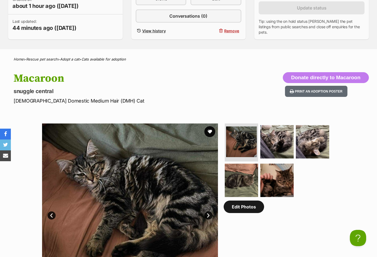
click at [244, 207] on link "Edit Photos" at bounding box center [243, 206] width 40 height 12
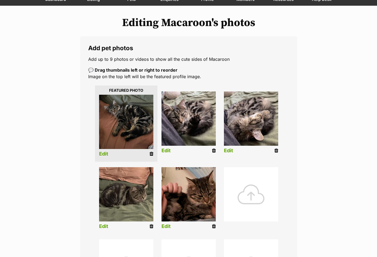
scroll to position [136, 0]
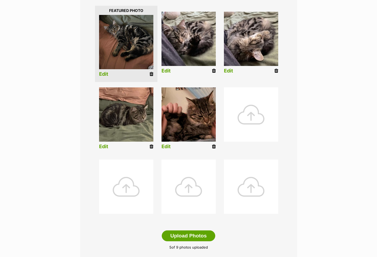
click at [243, 116] on div at bounding box center [251, 114] width 54 height 54
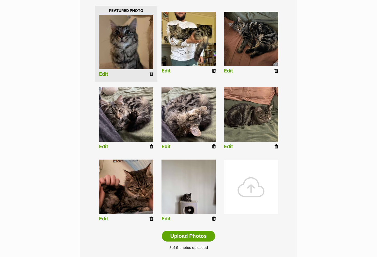
click at [166, 69] on link "Edit" at bounding box center [165, 71] width 9 height 6
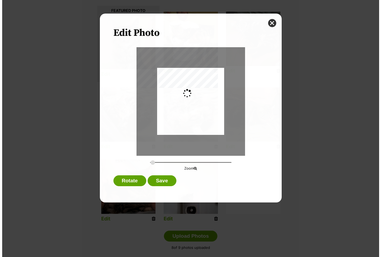
scroll to position [0, 0]
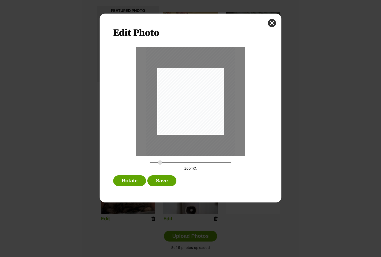
drag, startPoint x: 153, startPoint y: 162, endPoint x: 161, endPoint y: 163, distance: 8.2
click at [160, 163] on input "Dialog Window - Close (Press escape to close)" at bounding box center [190, 162] width 81 height 5
drag, startPoint x: 191, startPoint y: 122, endPoint x: 190, endPoint y: 135, distance: 12.8
click at [190, 135] on div "Dialog Window - Close (Press escape to close)" at bounding box center [190, 118] width 100 height 133
click at [152, 163] on input "Dialog Window - Close (Press escape to close)" at bounding box center [190, 162] width 81 height 5
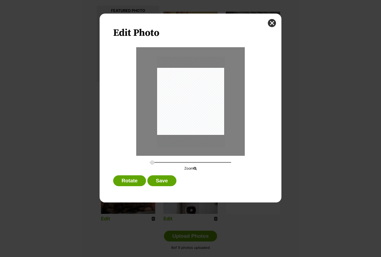
drag, startPoint x: 192, startPoint y: 117, endPoint x: 192, endPoint y: 105, distance: 11.1
click at [192, 105] on div "Dialog Window - Close (Press escape to close)" at bounding box center [191, 101] width 68 height 91
type input "0.3262"
click at [155, 162] on input "Dialog Window - Close (Press escape to close)" at bounding box center [190, 162] width 81 height 5
click at [210, 108] on div "Dialog Window - Close (Press escape to close)" at bounding box center [192, 105] width 80 height 106
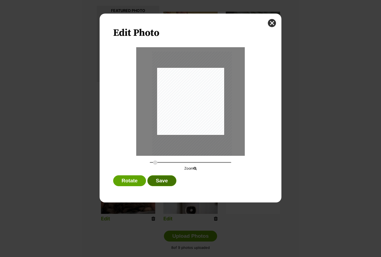
click at [166, 179] on button "Save" at bounding box center [161, 180] width 29 height 11
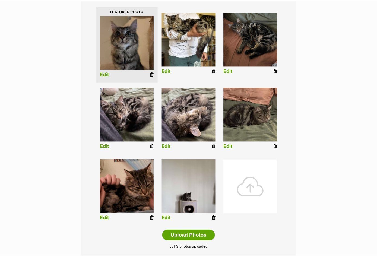
scroll to position [136, 0]
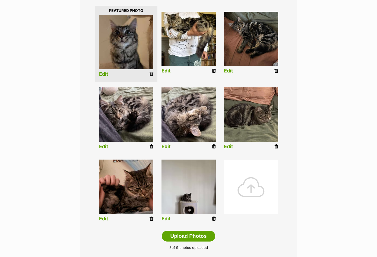
click at [168, 219] on link "Edit" at bounding box center [165, 219] width 9 height 6
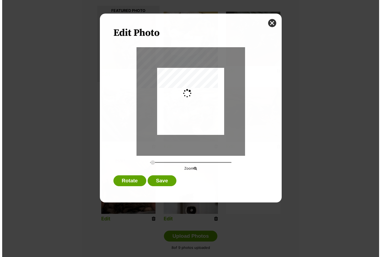
scroll to position [0, 0]
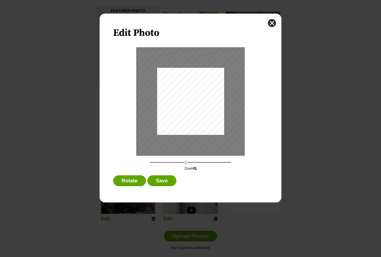
drag, startPoint x: 169, startPoint y: 163, endPoint x: 186, endPoint y: 159, distance: 17.2
type input "0.8138"
click at [186, 163] on input "Dialog Window - Close (Press escape to close)" at bounding box center [190, 162] width 81 height 5
drag, startPoint x: 194, startPoint y: 122, endPoint x: 198, endPoint y: 114, distance: 8.8
click at [198, 114] on div "Dialog Window - Close (Press escape to close)" at bounding box center [194, 93] width 198 height 265
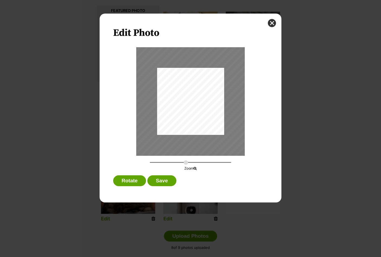
click at [198, 114] on div "Dialog Window - Close (Press escape to close)" at bounding box center [195, 94] width 198 height 265
click at [166, 179] on button "Save" at bounding box center [161, 180] width 29 height 11
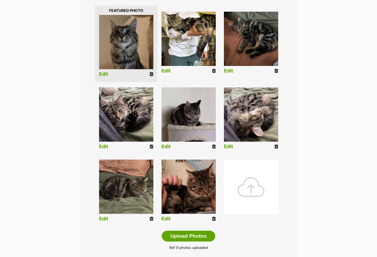
scroll to position [190, 0]
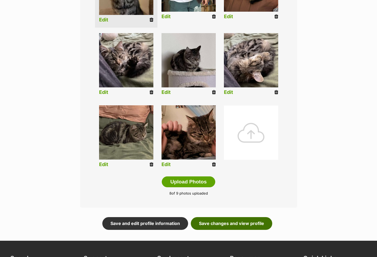
drag, startPoint x: 225, startPoint y: 224, endPoint x: 202, endPoint y: 158, distance: 70.1
click at [225, 223] on link "Save changes and view profile" at bounding box center [231, 223] width 81 height 12
